Goal: Check status: Check status

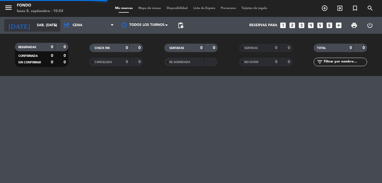
drag, startPoint x: 0, startPoint y: 0, endPoint x: 54, endPoint y: 30, distance: 61.7
click at [54, 30] on input "sáb. [DATE]" at bounding box center [58, 26] width 48 height 10
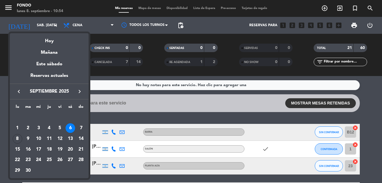
click at [41, 138] on div "10" at bounding box center [39, 139] width 10 height 10
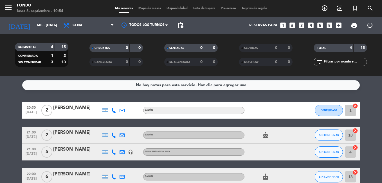
click at [1, 130] on bookings-row "20:30 [DATE] 2 [PERSON_NAME] SALÓN CONFIRMADA 1 cancel 21:00 [DATE] 2 [PERSON_N…" at bounding box center [191, 143] width 382 height 83
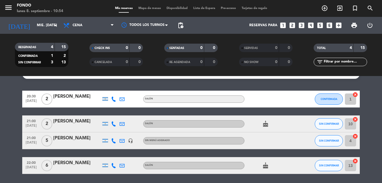
scroll to position [23, 0]
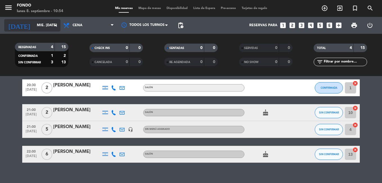
click at [52, 28] on icon "arrow_drop_down" at bounding box center [55, 25] width 7 height 7
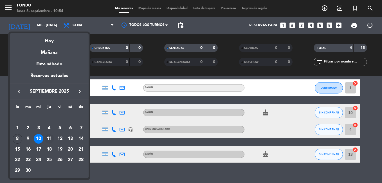
click at [50, 138] on div "11" at bounding box center [49, 139] width 10 height 10
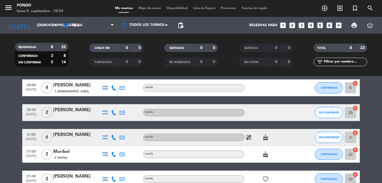
click at [3, 120] on bookings-row "20:00 [DATE] 4 [PERSON_NAME] 7 Visitas SALÓN CONFIRMADA 9 cancel 20:30 [DATE] 2…" at bounding box center [191, 166] width 382 height 174
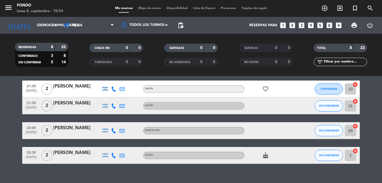
scroll to position [122, 0]
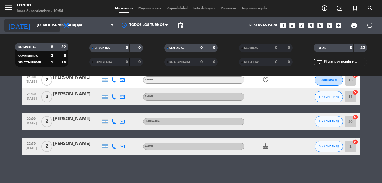
click at [58, 22] on icon "arrow_drop_down" at bounding box center [55, 25] width 7 height 7
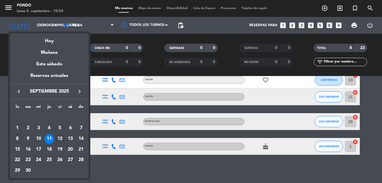
click at [60, 142] on div "12" at bounding box center [60, 139] width 10 height 10
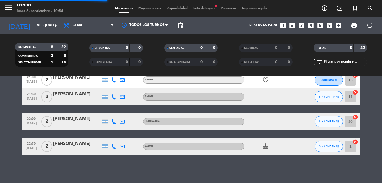
scroll to position [0, 0]
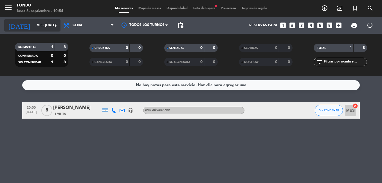
click at [54, 25] on icon "arrow_drop_down" at bounding box center [55, 25] width 7 height 7
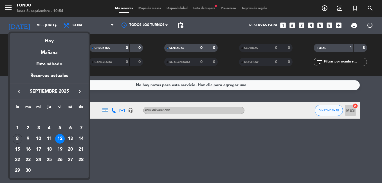
click at [70, 138] on div "13" at bounding box center [71, 139] width 10 height 10
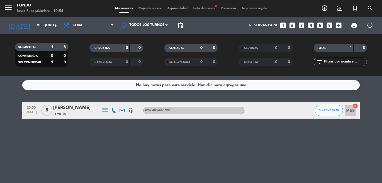
type input "sáb. [DATE]"
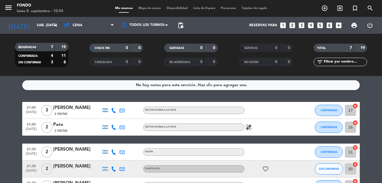
click at [4, 122] on bookings-row "21:00 [DATE] 3 [PERSON_NAME] 2 Visitas SECTOR COCINA A LA VISTA CONFIRMADA 17 c…" at bounding box center [191, 165] width 382 height 126
